Goal: Information Seeking & Learning: Learn about a topic

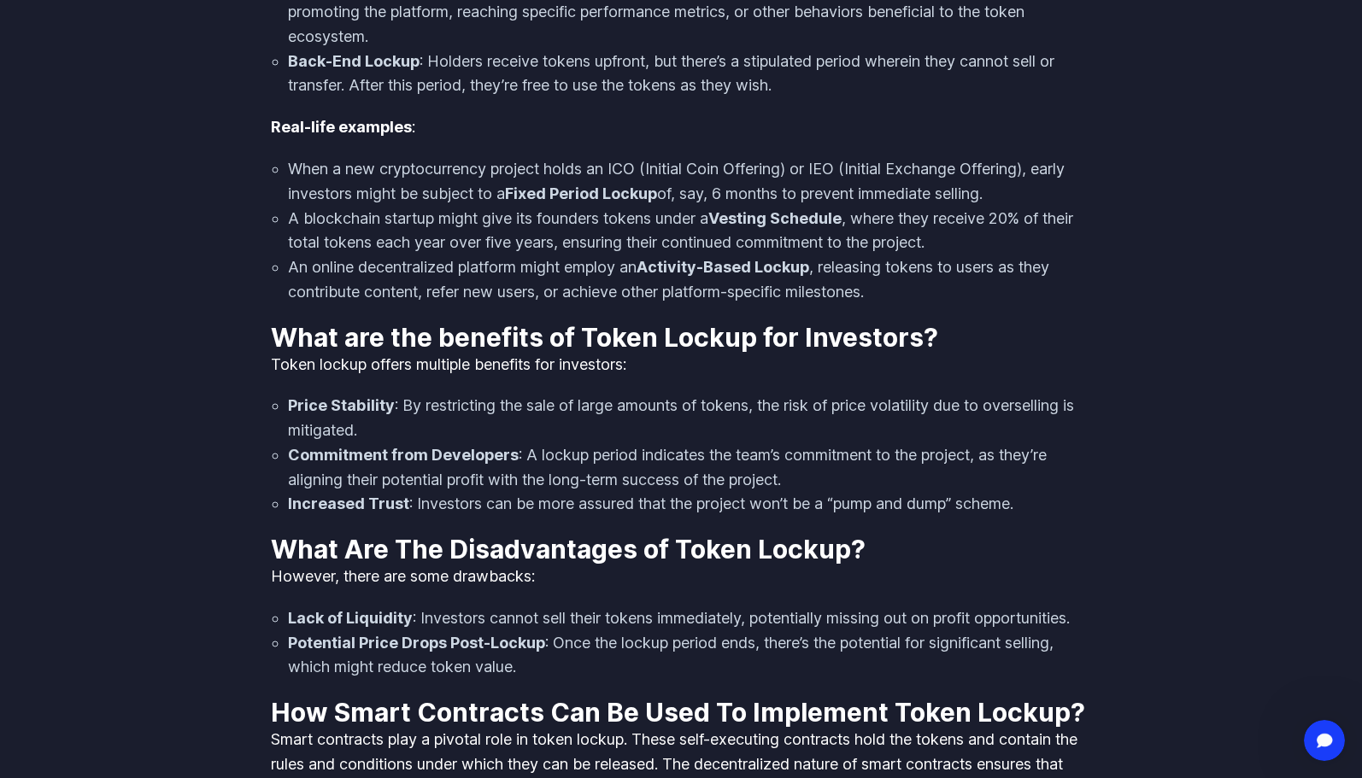
scroll to position [2366, 0]
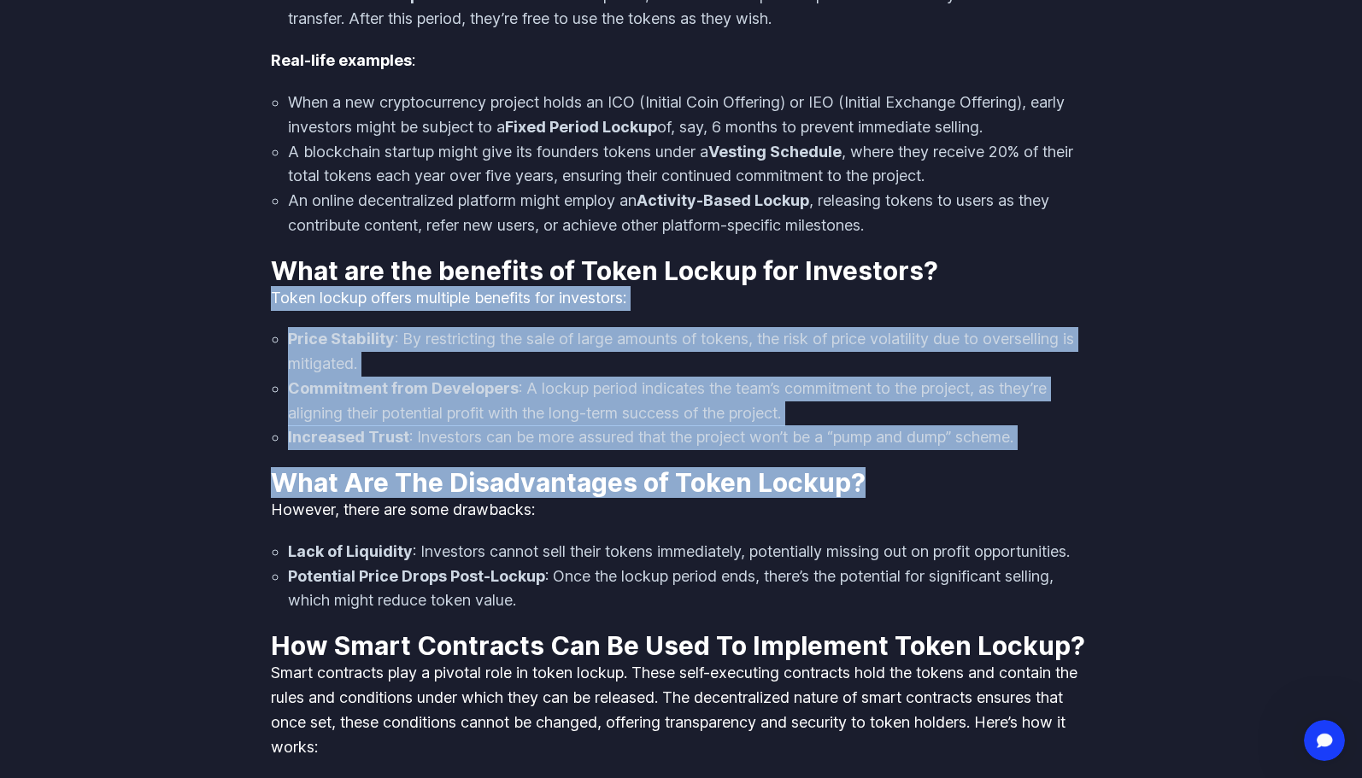
drag, startPoint x: 938, startPoint y: 468, endPoint x: 958, endPoint y: 240, distance: 229.0
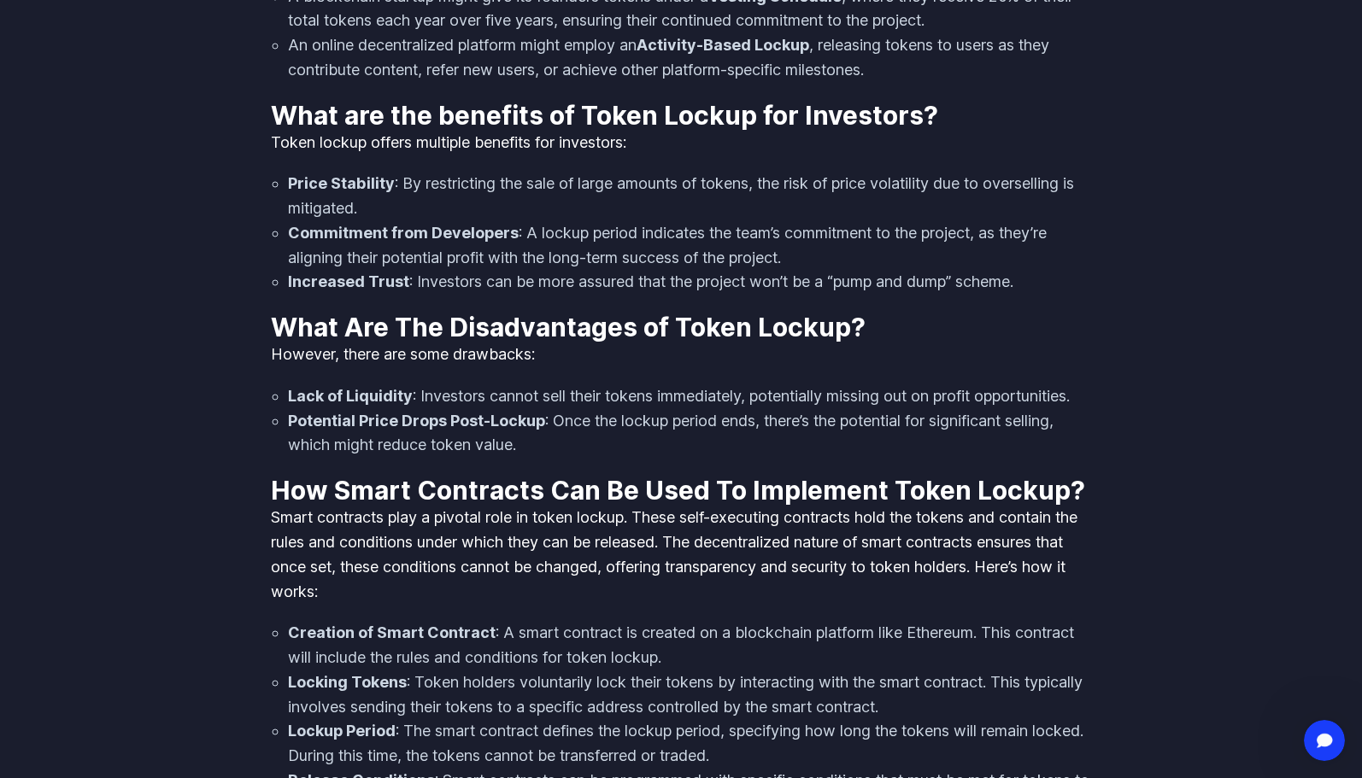
scroll to position [2598, 0]
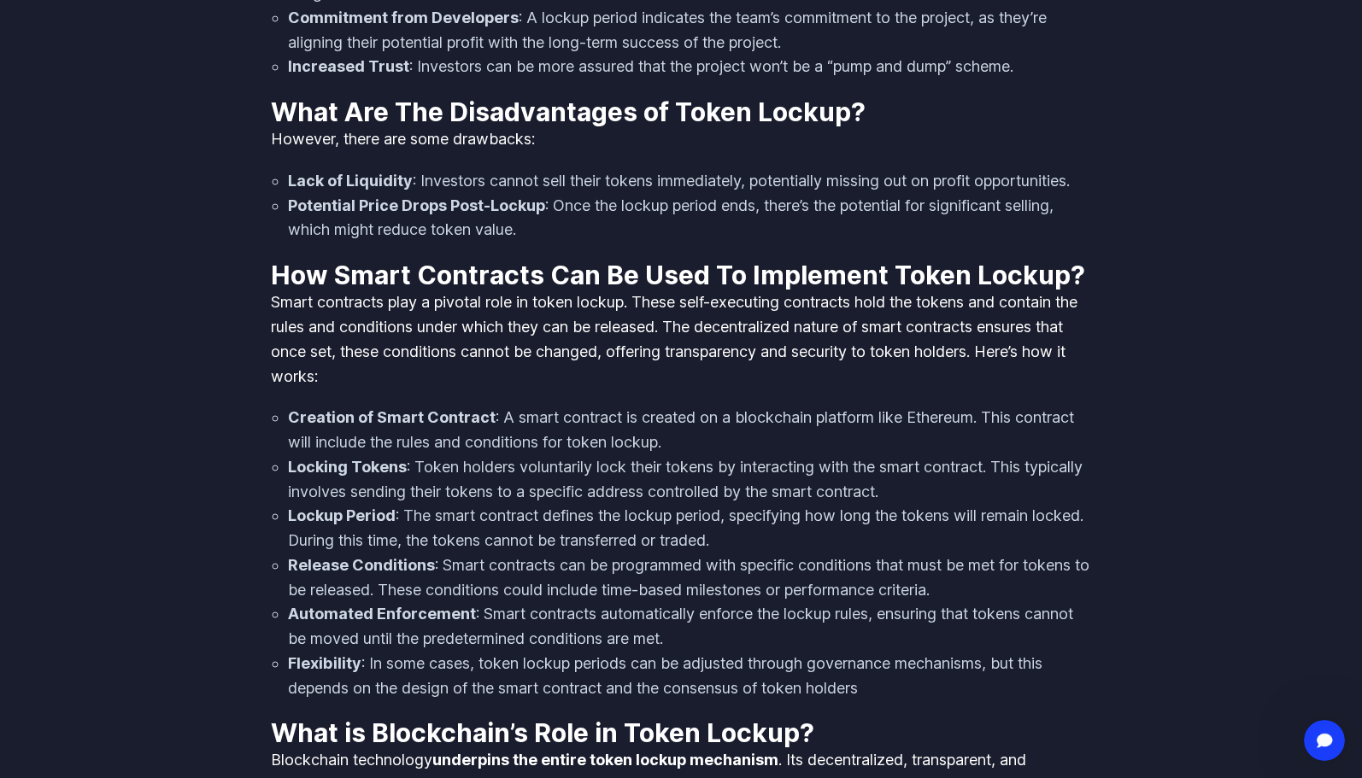
scroll to position [2756, 0]
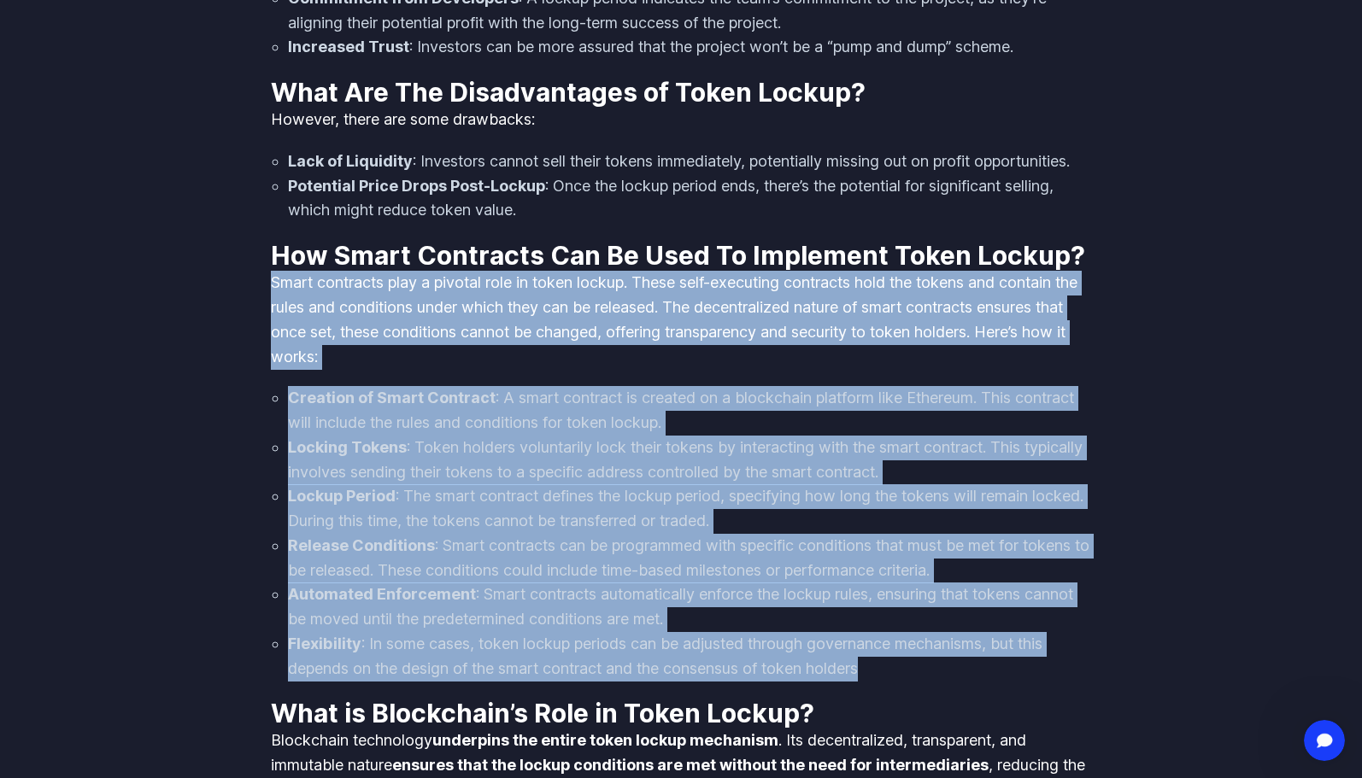
drag, startPoint x: 264, startPoint y: 298, endPoint x: 1094, endPoint y: 690, distance: 918.2
click at [1094, 690] on body "Streamflow Launch App STREAM Solutions Overview Streamflow features an all-in-o…" at bounding box center [681, 654] width 1362 height 6820
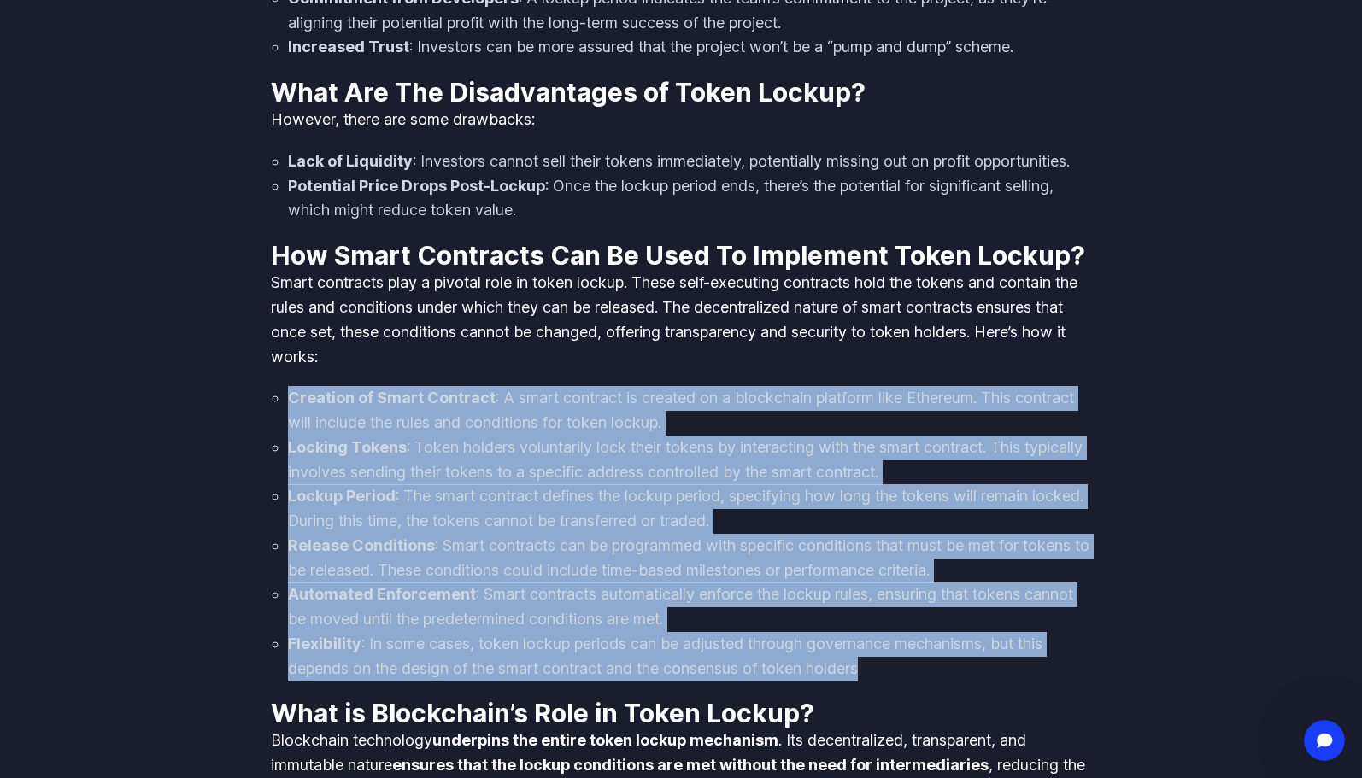
drag, startPoint x: 1094, startPoint y: 690, endPoint x: 300, endPoint y: 433, distance: 834.9
click at [300, 433] on body "Streamflow Launch App STREAM Solutions Overview Streamflow features an all-in-o…" at bounding box center [681, 654] width 1362 height 6820
click at [300, 407] on strong "Creation of Smart Contract" at bounding box center [392, 398] width 208 height 18
drag, startPoint x: 300, startPoint y: 433, endPoint x: 869, endPoint y: 698, distance: 627.5
click at [869, 681] on ol "Creation of Smart Contract : A smart contract is created on a blockchain platfo…" at bounding box center [681, 533] width 820 height 295
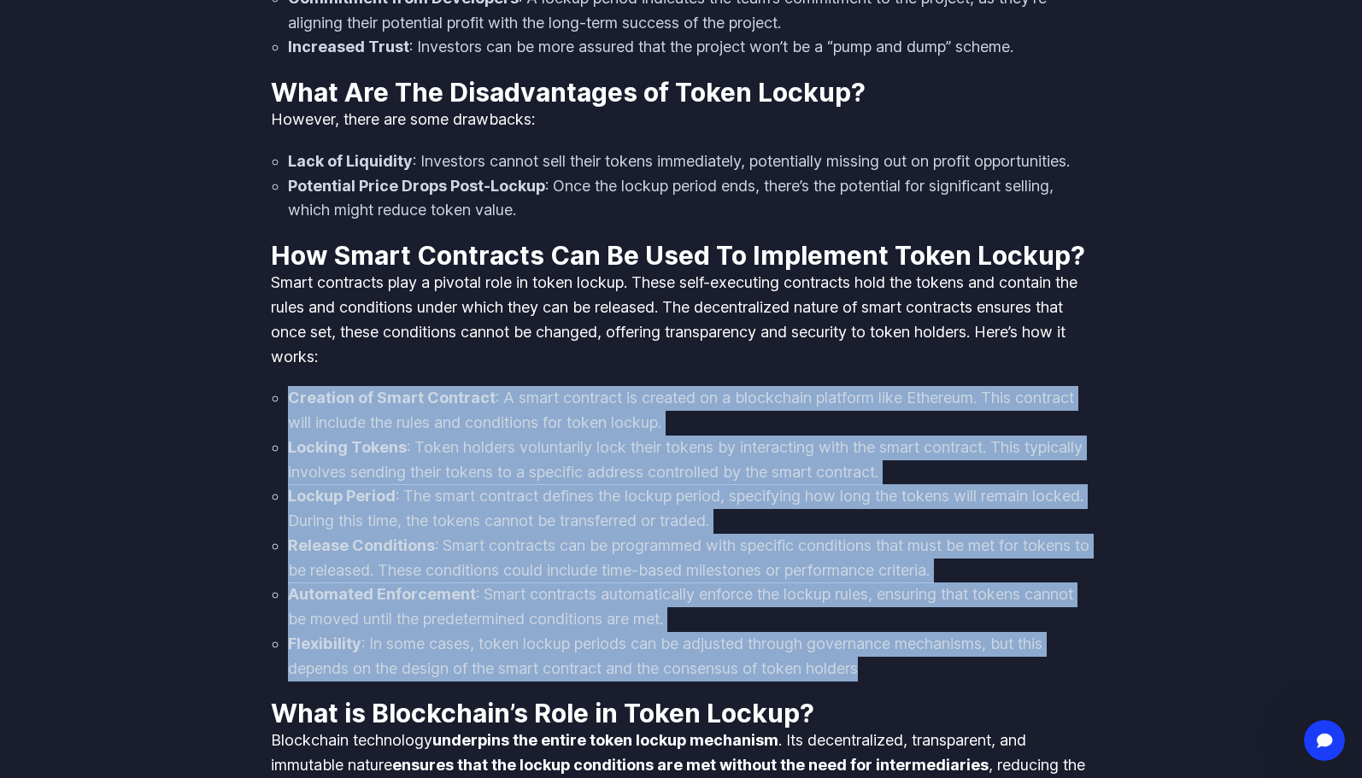
click at [869, 682] on li "Flexibility : In some cases, token lockup periods can be adjusted through gover…" at bounding box center [689, 657] width 803 height 50
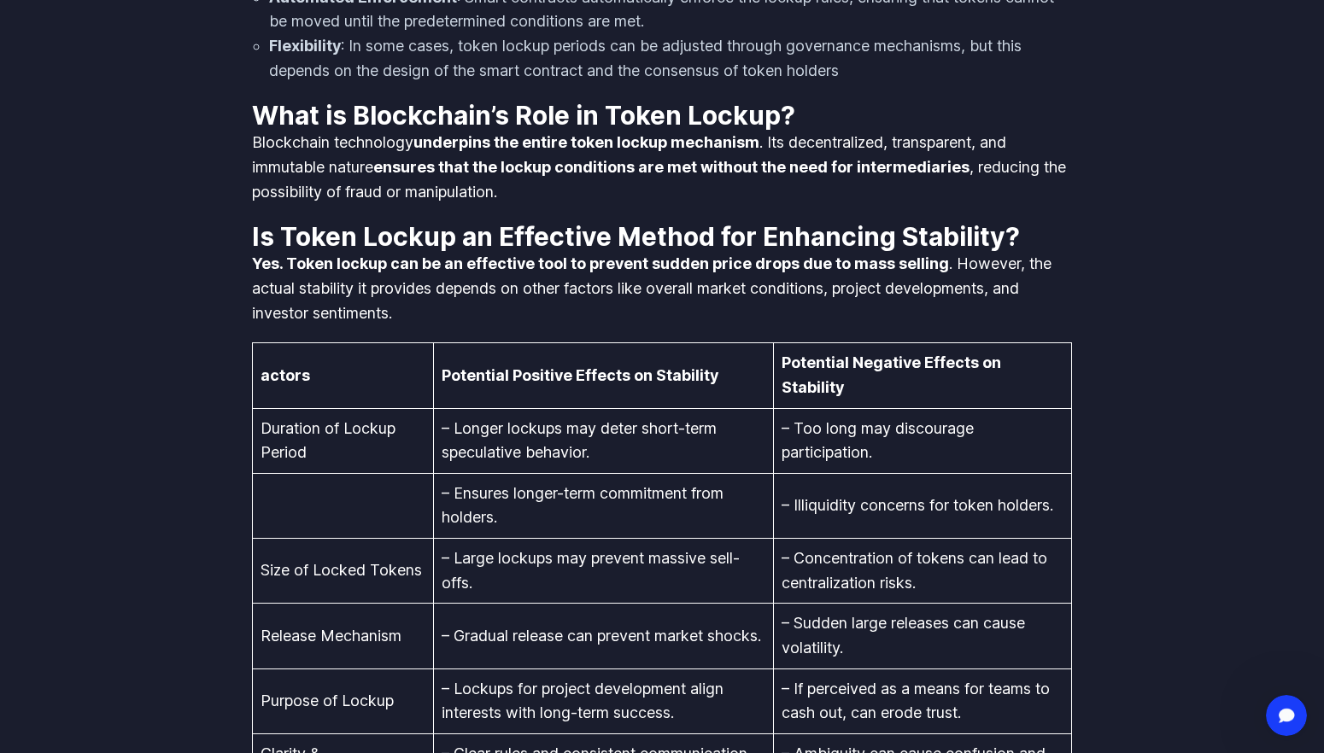
scroll to position [3077, 0]
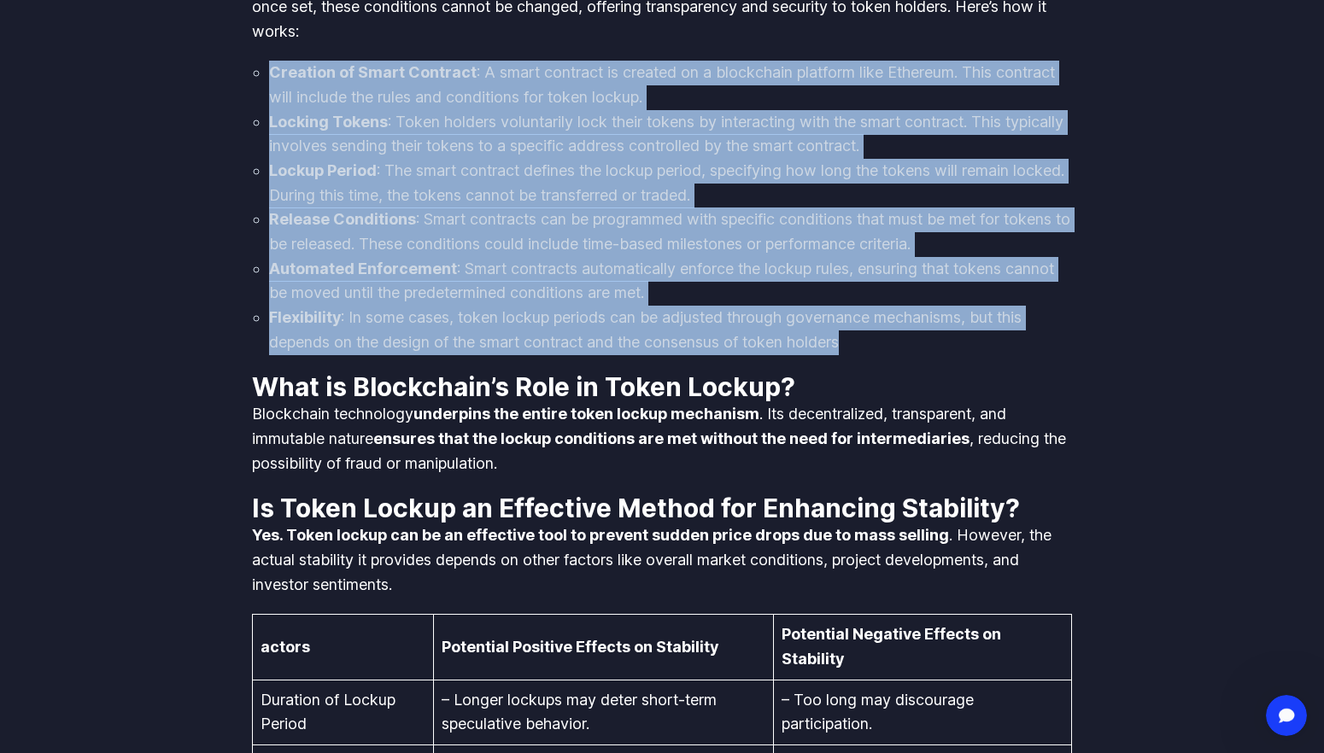
drag, startPoint x: 864, startPoint y: 366, endPoint x: 263, endPoint y: 103, distance: 655.6
click at [263, 103] on ol "Creation of Smart Contract : A smart contract is created on a blockchain platfo…" at bounding box center [662, 208] width 820 height 294
drag, startPoint x: 263, startPoint y: 103, endPoint x: 853, endPoint y: 358, distance: 642.8
click at [853, 354] on ol "Creation of Smart Contract : A smart contract is created on a blockchain platfo…" at bounding box center [662, 208] width 820 height 294
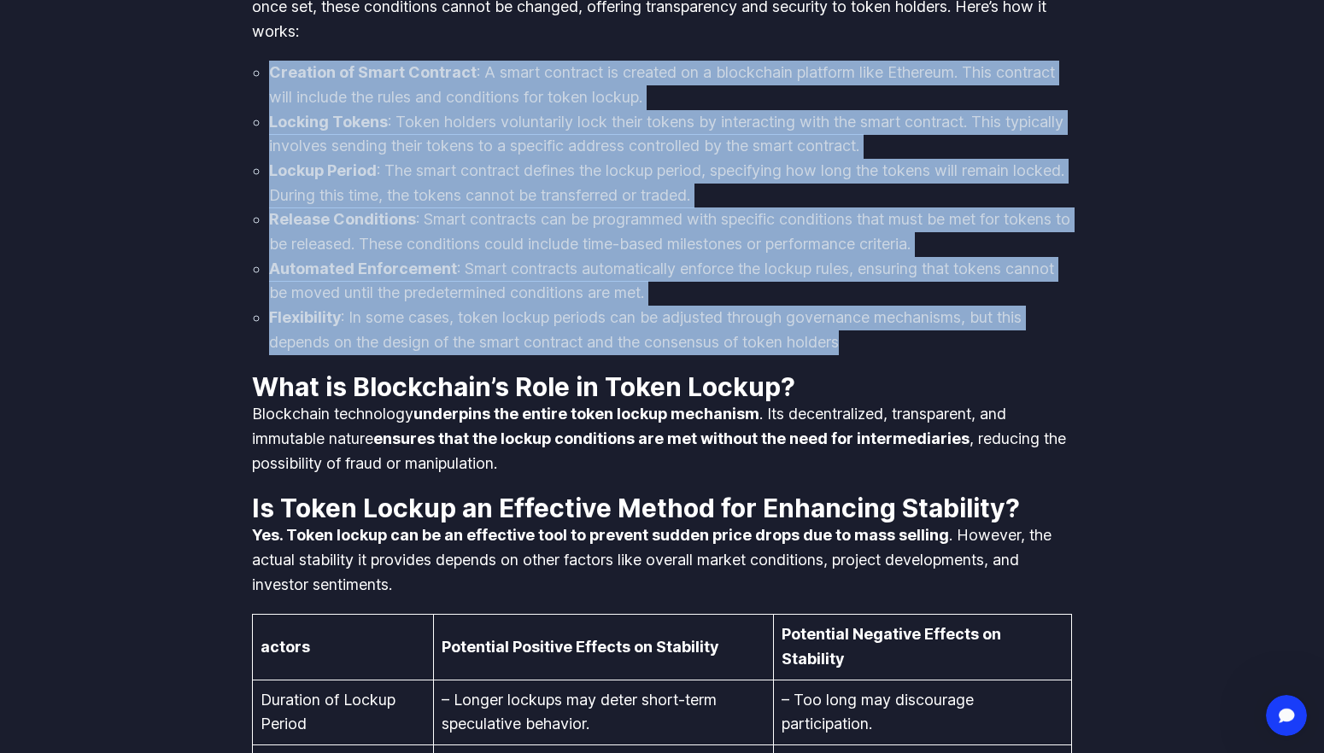
click at [853, 354] on li "Flexibility : In some cases, token lockup periods can be adjusted through gover…" at bounding box center [670, 330] width 803 height 49
drag, startPoint x: 855, startPoint y: 366, endPoint x: 265, endPoint y: 101, distance: 647.2
click at [265, 101] on ol "Creation of Smart Contract : A smart contract is created on a blockchain platfo…" at bounding box center [662, 208] width 820 height 294
drag, startPoint x: 265, startPoint y: 101, endPoint x: 895, endPoint y: 368, distance: 684.7
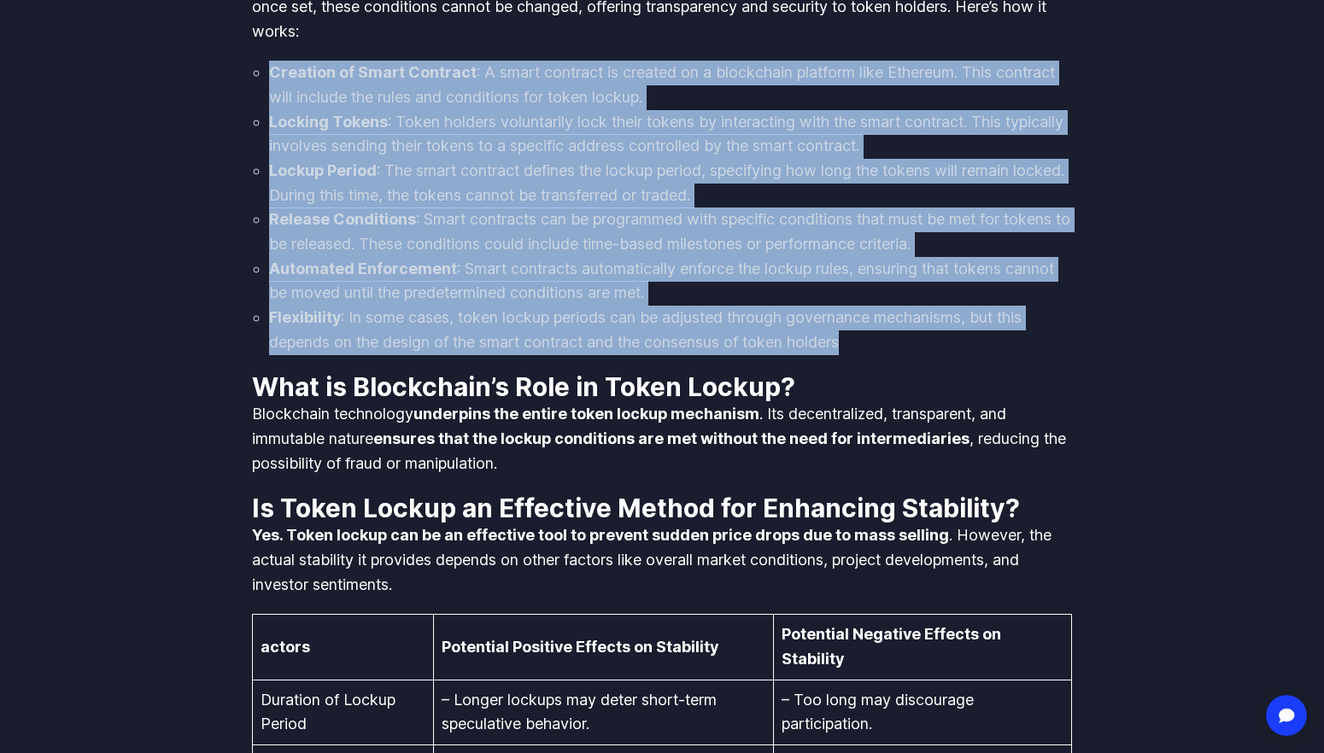
click at [895, 354] on ol "Creation of Smart Contract : A smart contract is created on a blockchain platfo…" at bounding box center [662, 208] width 820 height 294
click at [895, 354] on li "Flexibility : In some cases, token lockup periods can be adjusted through gover…" at bounding box center [670, 330] width 803 height 49
drag, startPoint x: 895, startPoint y: 368, endPoint x: 287, endPoint y: 105, distance: 662.6
click at [287, 105] on ol "Creation of Smart Contract : A smart contract is created on a blockchain platfo…" at bounding box center [662, 208] width 820 height 294
click at [287, 81] on strong "Creation of Smart Contract" at bounding box center [373, 72] width 208 height 18
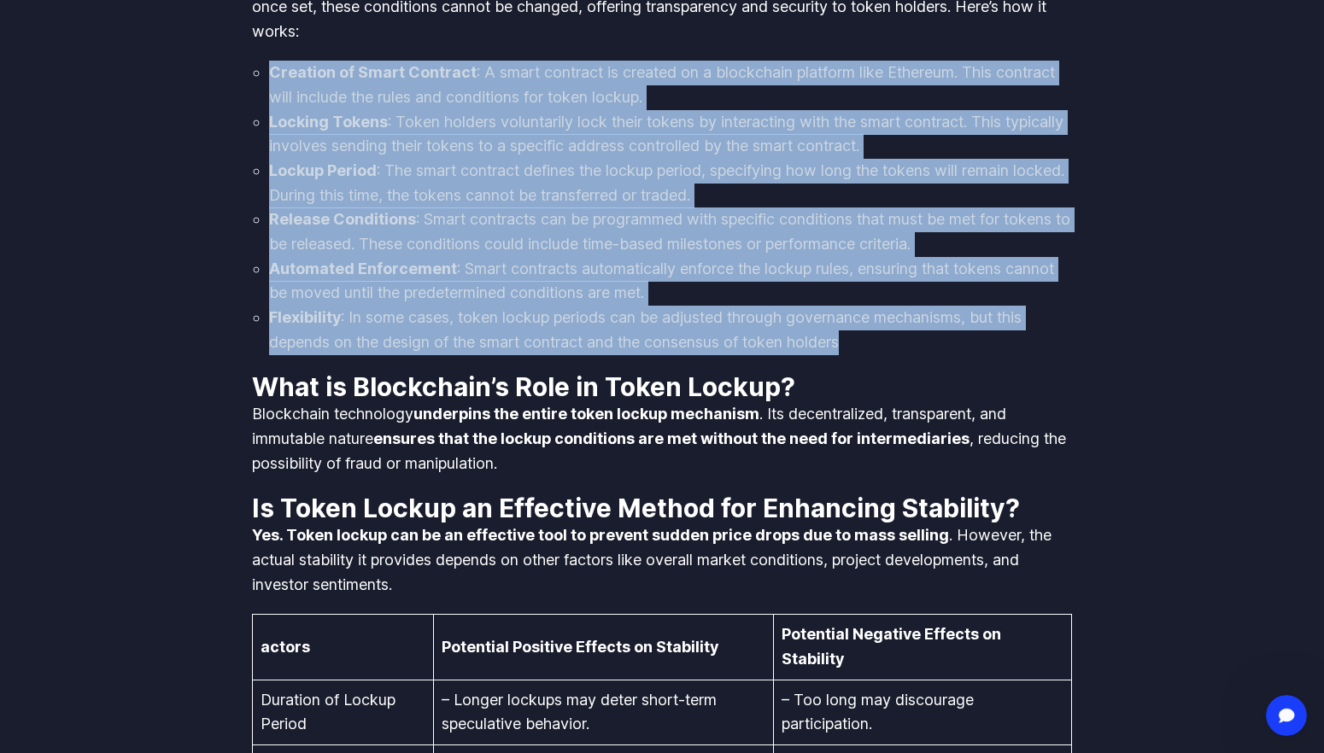
drag, startPoint x: 287, startPoint y: 105, endPoint x: 852, endPoint y: 358, distance: 618.6
click at [852, 354] on ol "Creation of Smart Contract : A smart contract is created on a blockchain platfo…" at bounding box center [662, 208] width 820 height 294
click at [852, 354] on li "Flexibility : In some cases, token lockup periods can be adjusted through gover…" at bounding box center [670, 330] width 803 height 49
drag, startPoint x: 857, startPoint y: 362, endPoint x: 266, endPoint y: 107, distance: 643.9
click at [266, 106] on ol "Creation of Smart Contract : A smart contract is created on a blockchain platfo…" at bounding box center [662, 208] width 820 height 294
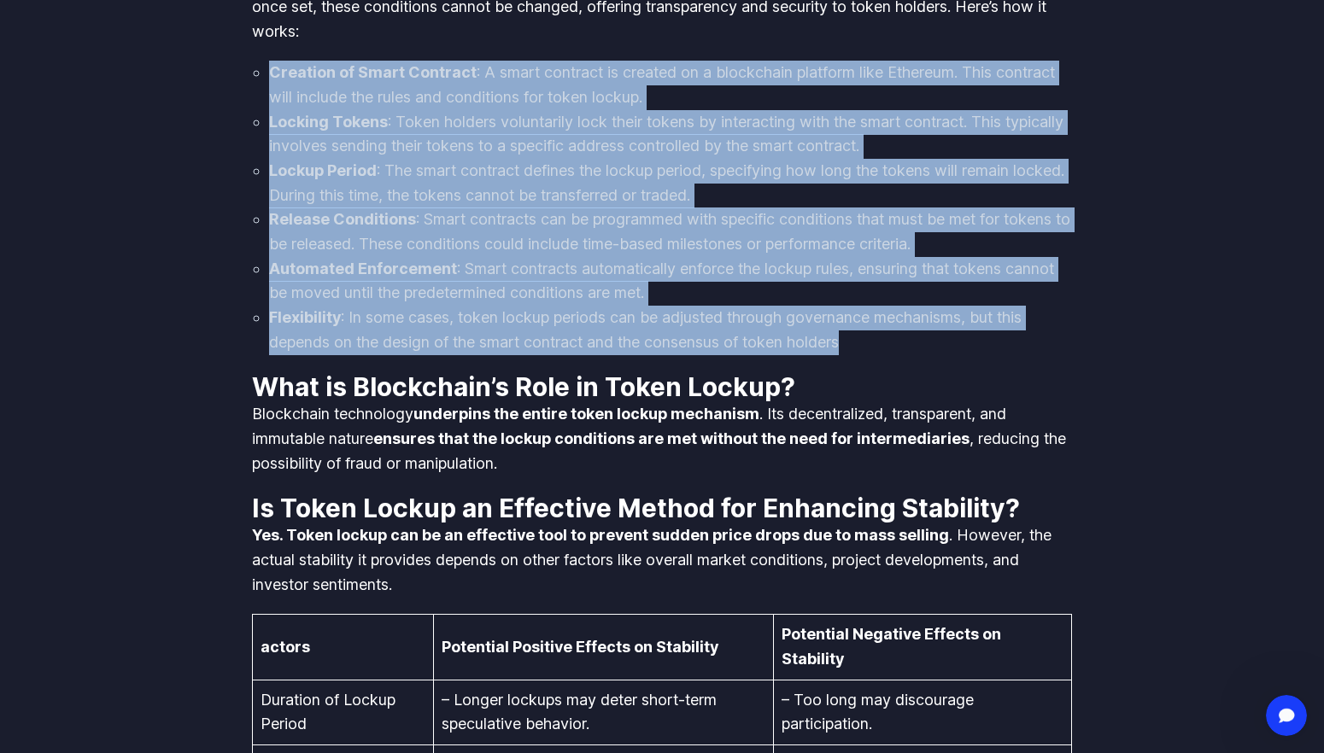
click at [266, 107] on ol "Creation of Smart Contract : A smart contract is created on a blockchain platfo…" at bounding box center [662, 208] width 820 height 294
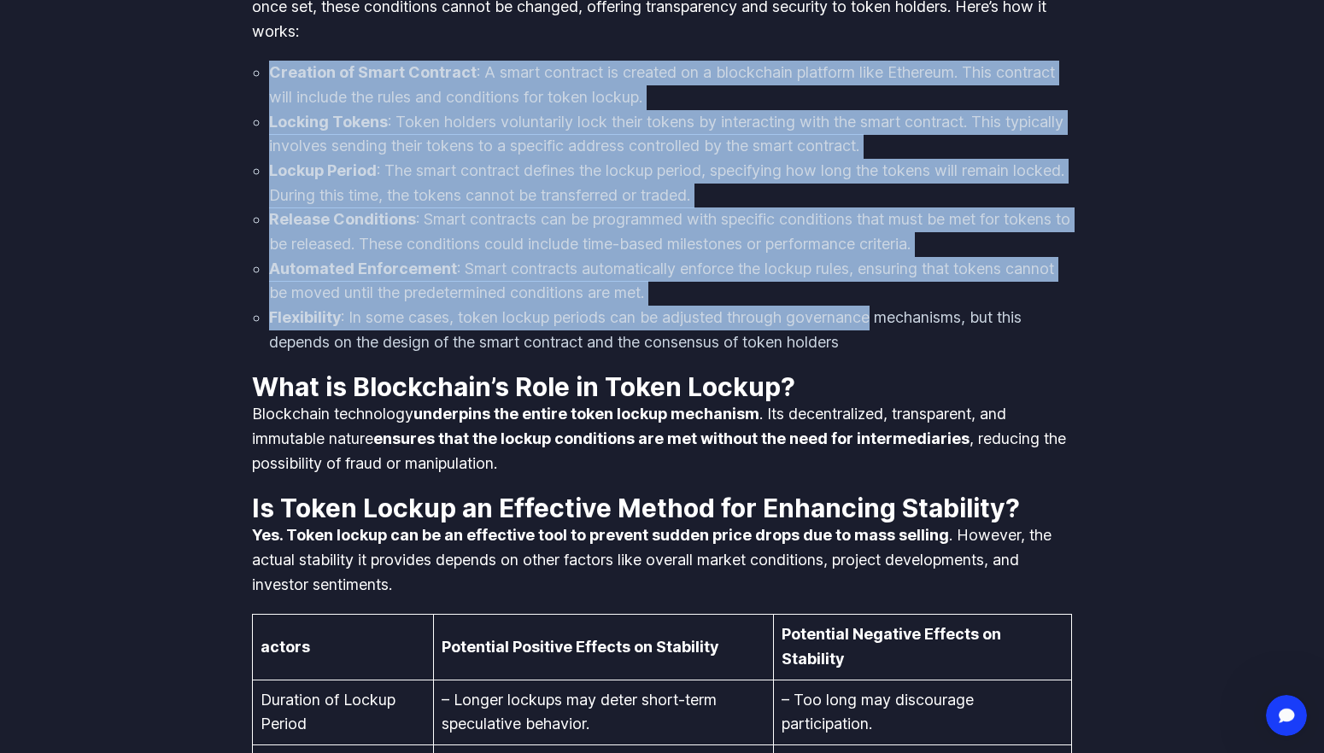
drag, startPoint x: 266, startPoint y: 107, endPoint x: 844, endPoint y: 354, distance: 628.7
click at [844, 354] on ol "Creation of Smart Contract : A smart contract is created on a blockchain platfo…" at bounding box center [662, 208] width 820 height 294
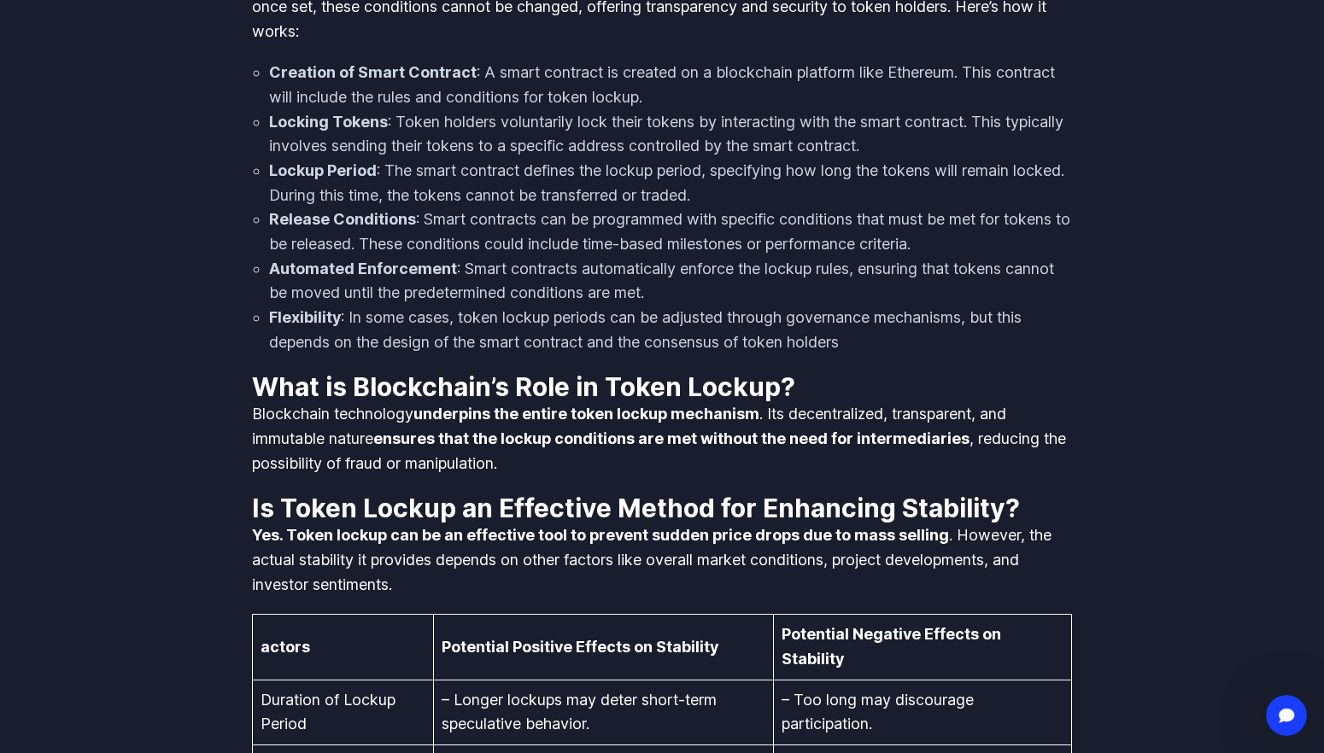
click at [859, 354] on li "Flexibility : In some cases, token lockup periods can be adjusted through gover…" at bounding box center [670, 330] width 803 height 49
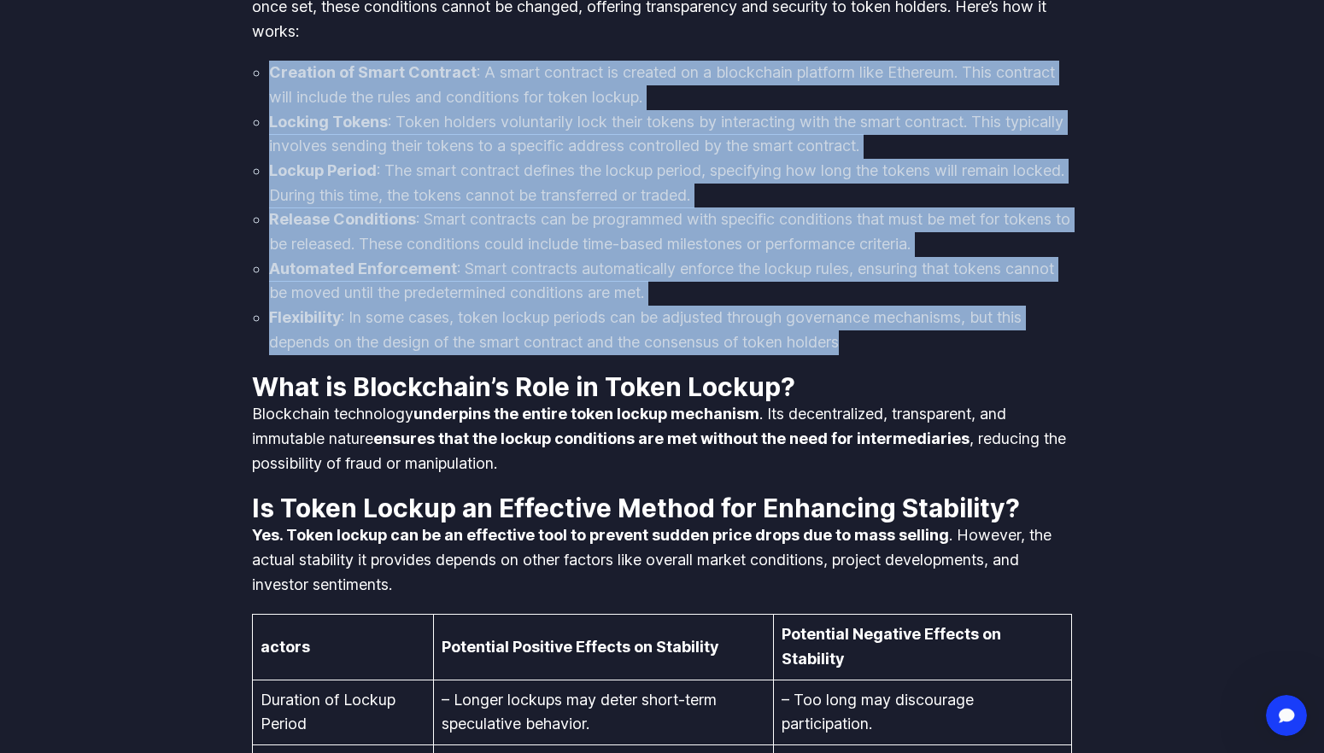
drag, startPoint x: 859, startPoint y: 373, endPoint x: 272, endPoint y: 108, distance: 644.9
click at [272, 108] on ol "Creation of Smart Contract : A smart contract is created on a blockchain platfo…" at bounding box center [662, 208] width 820 height 294
click at [272, 108] on li "Creation of Smart Contract : A smart contract is created on a blockchain platfo…" at bounding box center [670, 85] width 803 height 49
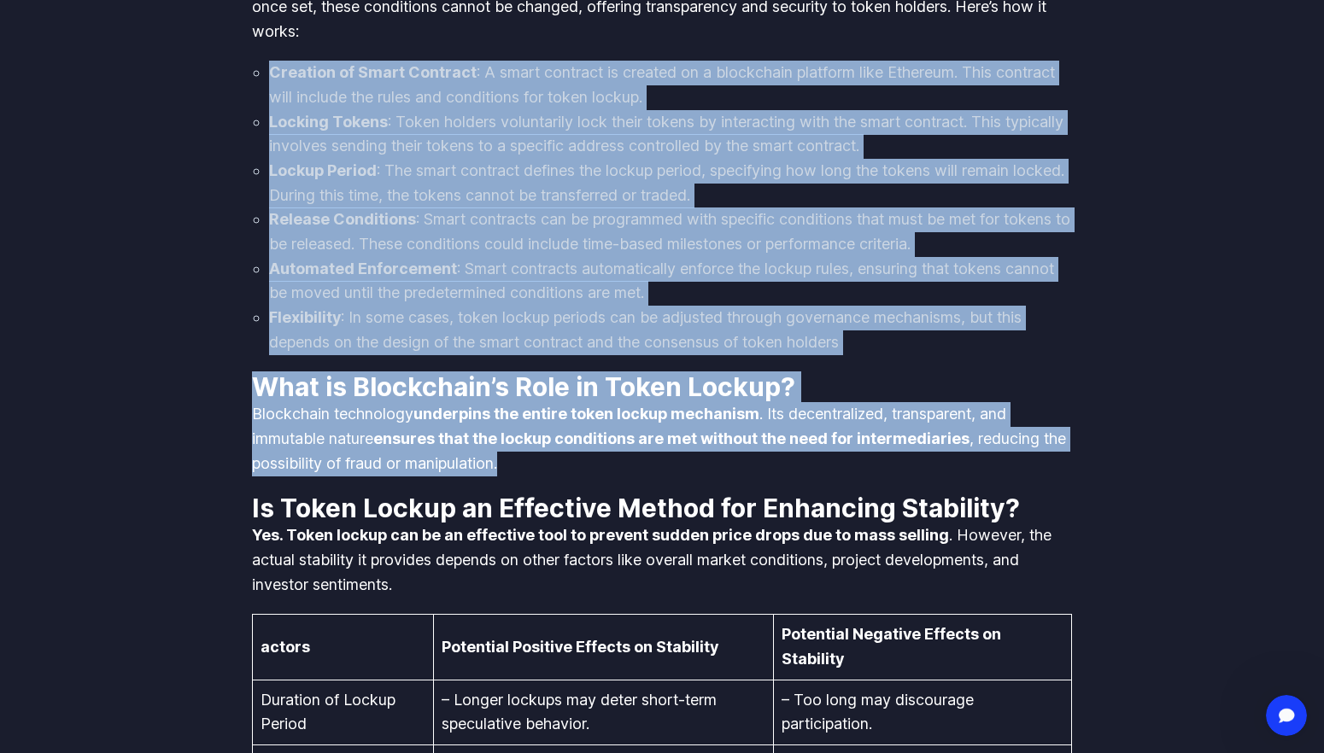
drag, startPoint x: 272, startPoint y: 108, endPoint x: 931, endPoint y: 481, distance: 757.3
click at [931, 481] on div "Token lockup refers to a predetermined period during which newly issued tokens …" at bounding box center [662, 176] width 820 height 5965
click at [931, 476] on p "Blockchain technology underpins the entire token lockup mechanism . Its decentr…" at bounding box center [662, 438] width 820 height 73
